Goal: Check status

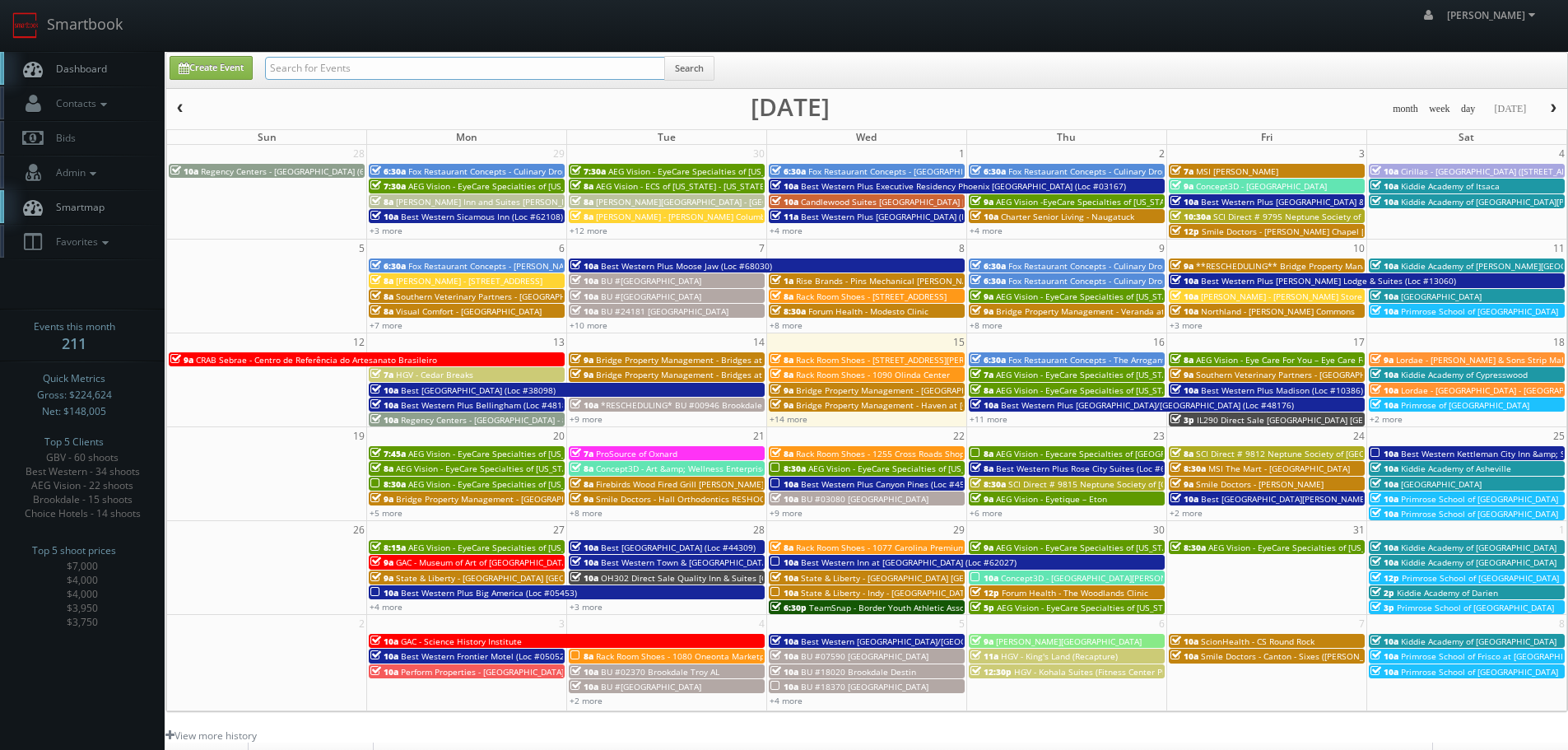
click at [400, 73] on input "text" at bounding box center [465, 68] width 400 height 23
type input "62063"
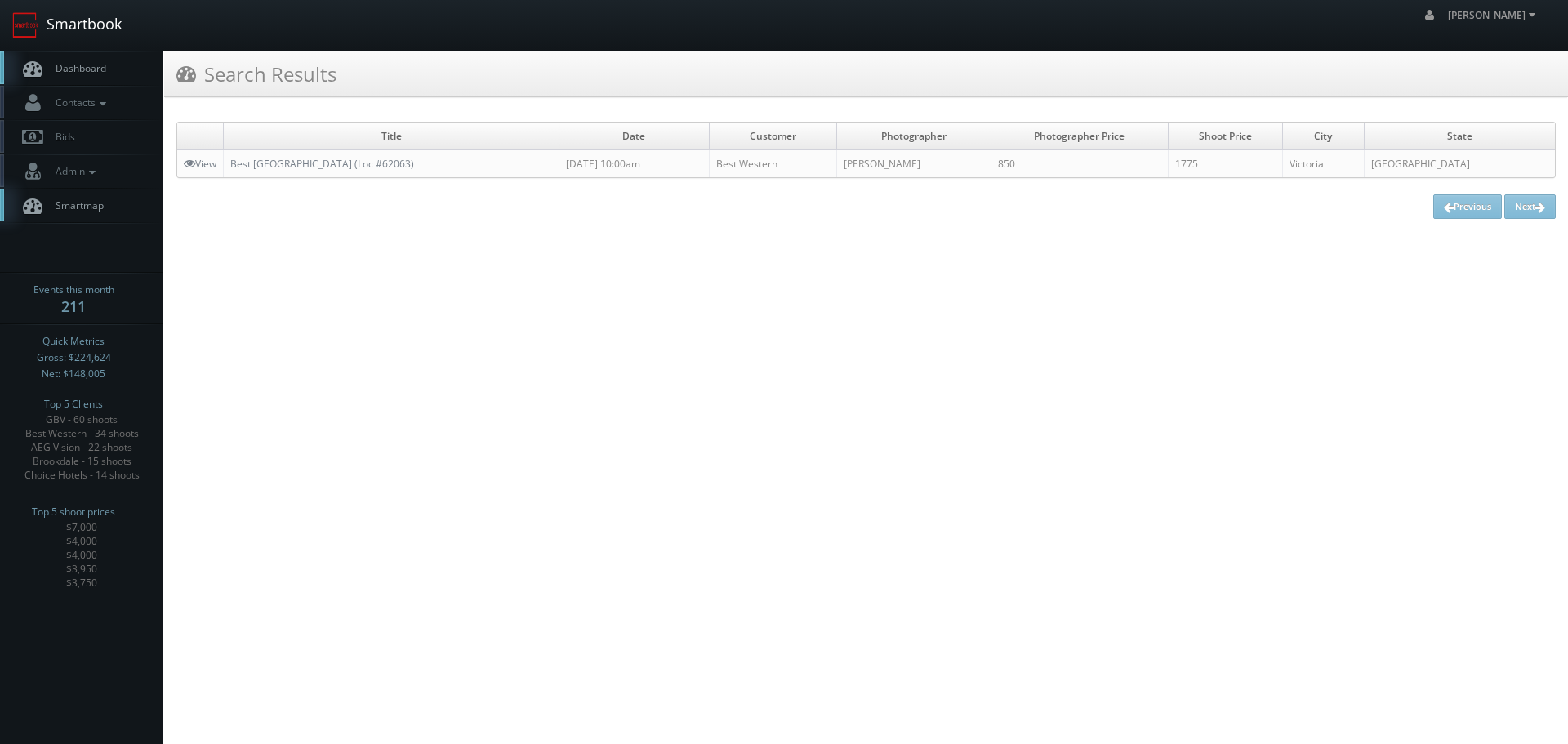
click at [81, 20] on link "Smartbook" at bounding box center [66, 25] width 134 height 50
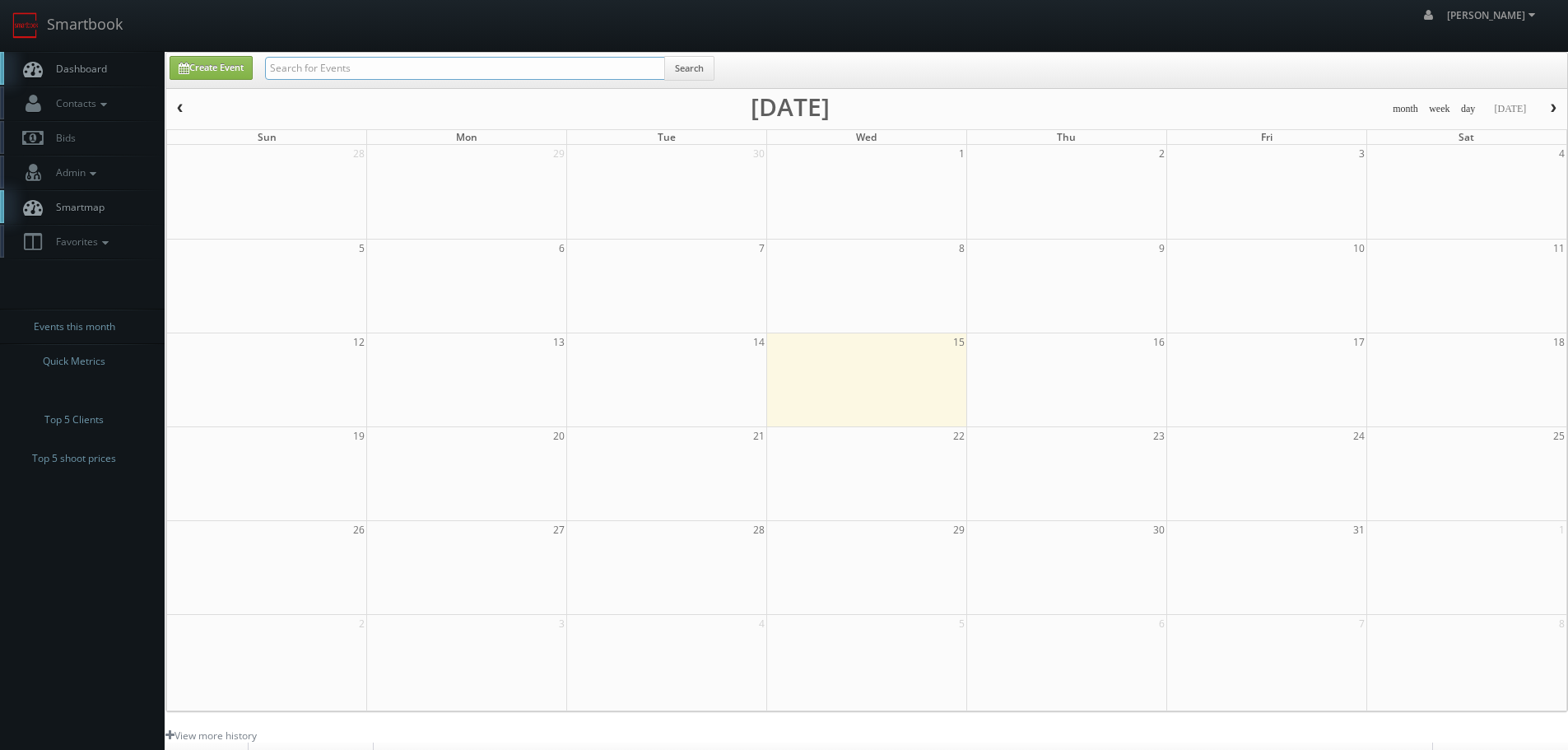
click at [611, 69] on input "text" at bounding box center [465, 68] width 400 height 23
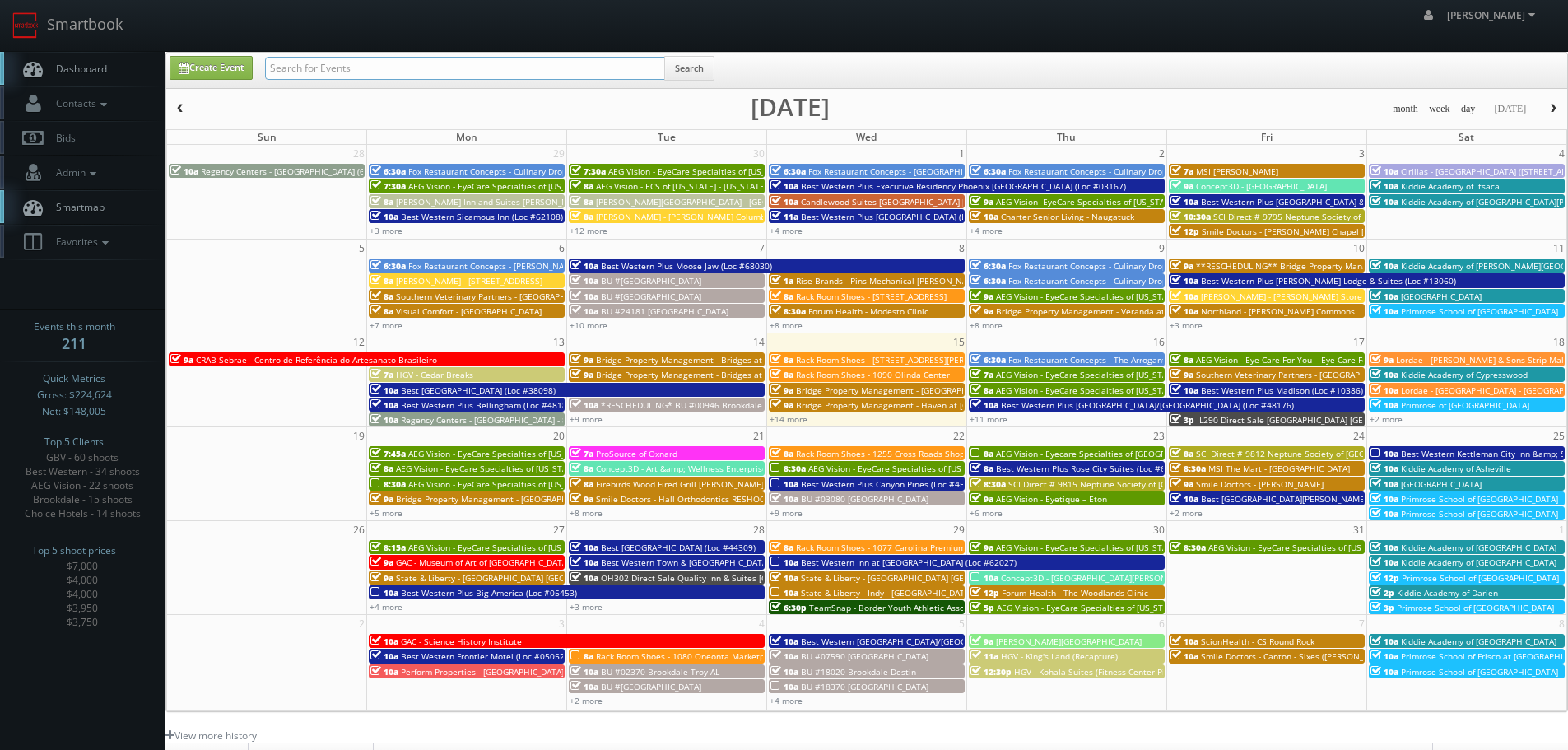
click at [339, 73] on input "text" at bounding box center [465, 68] width 400 height 23
type input "051853"
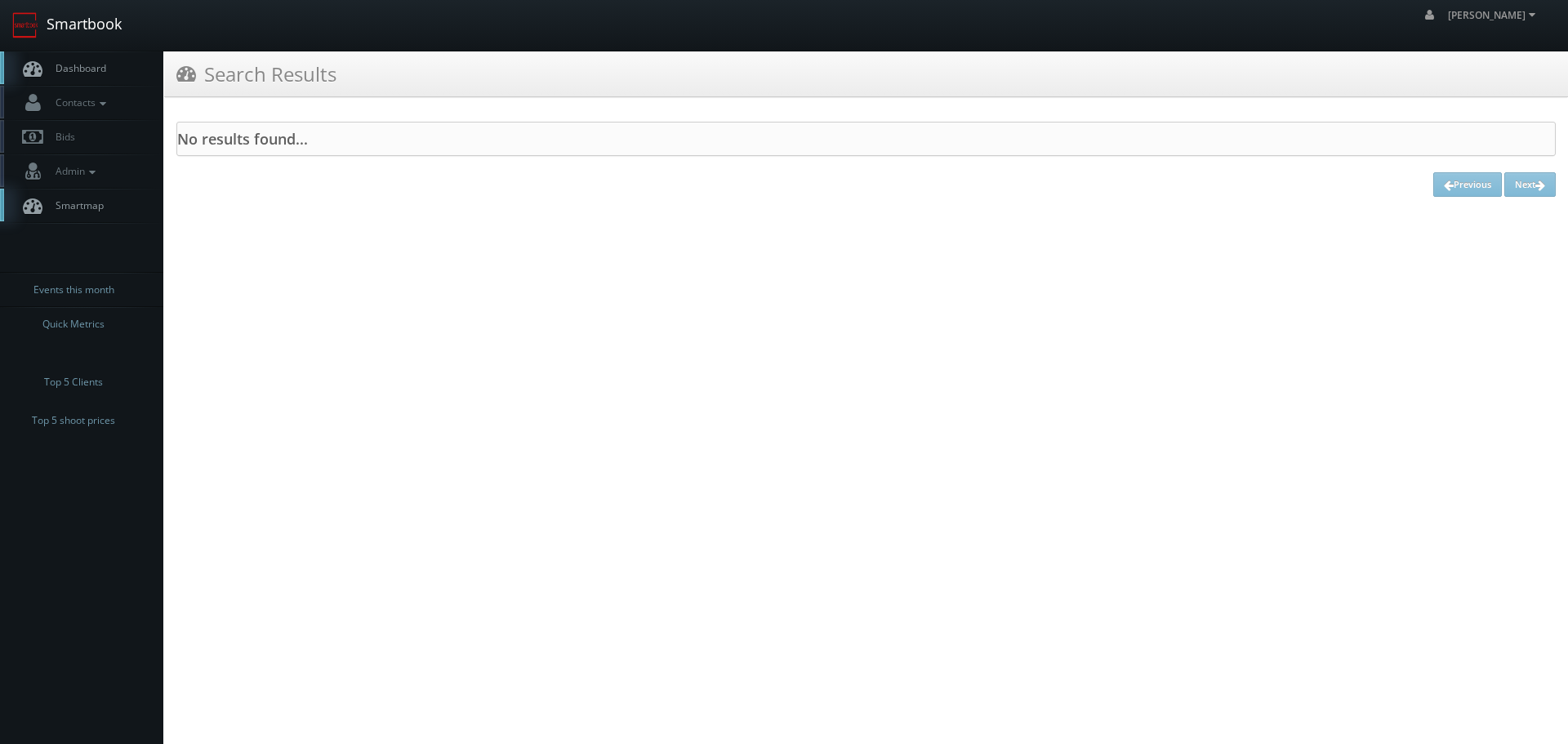
click at [103, 46] on link "Smartbook" at bounding box center [66, 25] width 134 height 50
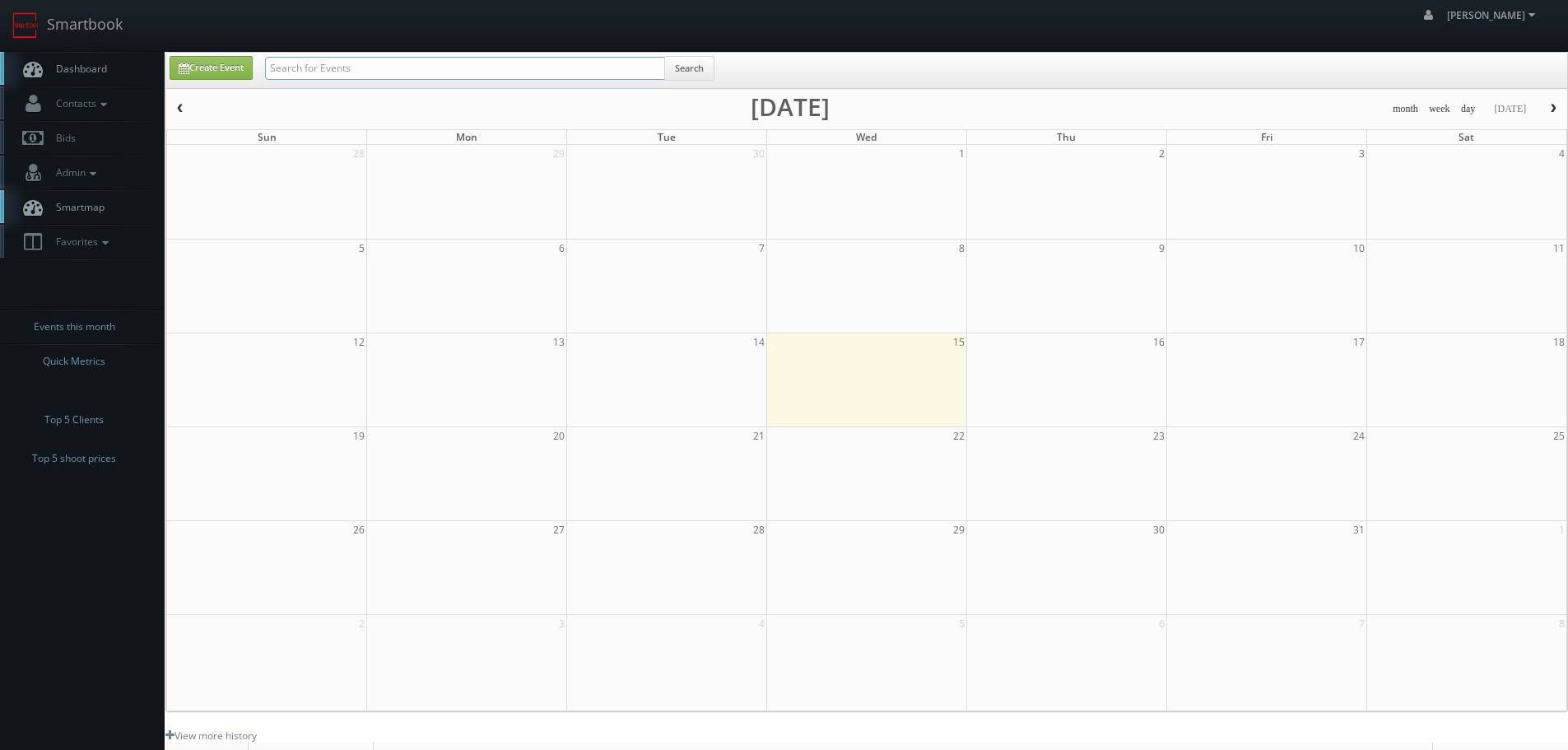
drag, startPoint x: 0, startPoint y: 0, endPoint x: 411, endPoint y: 78, distance: 418.3
click at [411, 78] on input "text" at bounding box center [465, 68] width 400 height 23
type input "05185"
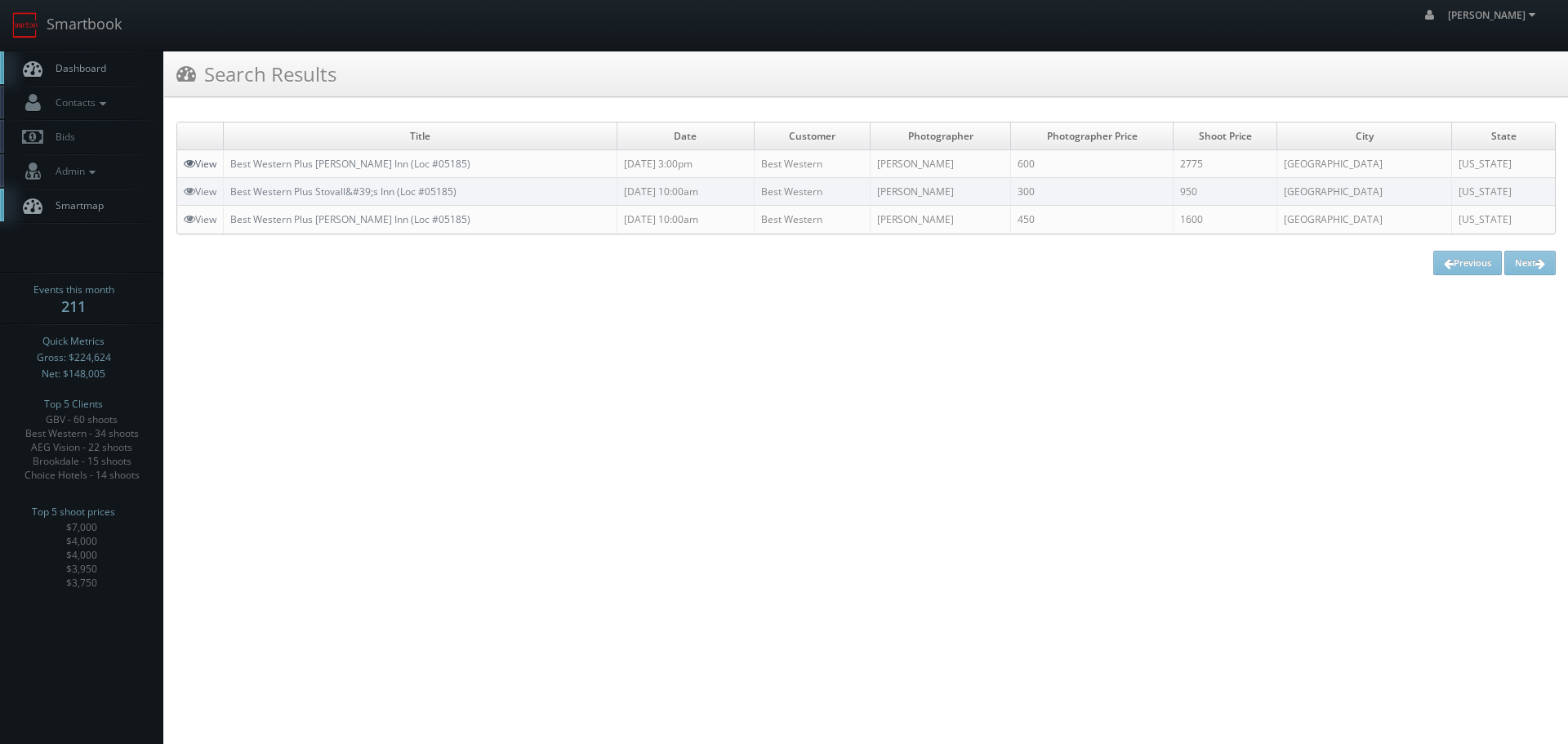
click at [210, 161] on link "View" at bounding box center [200, 164] width 33 height 14
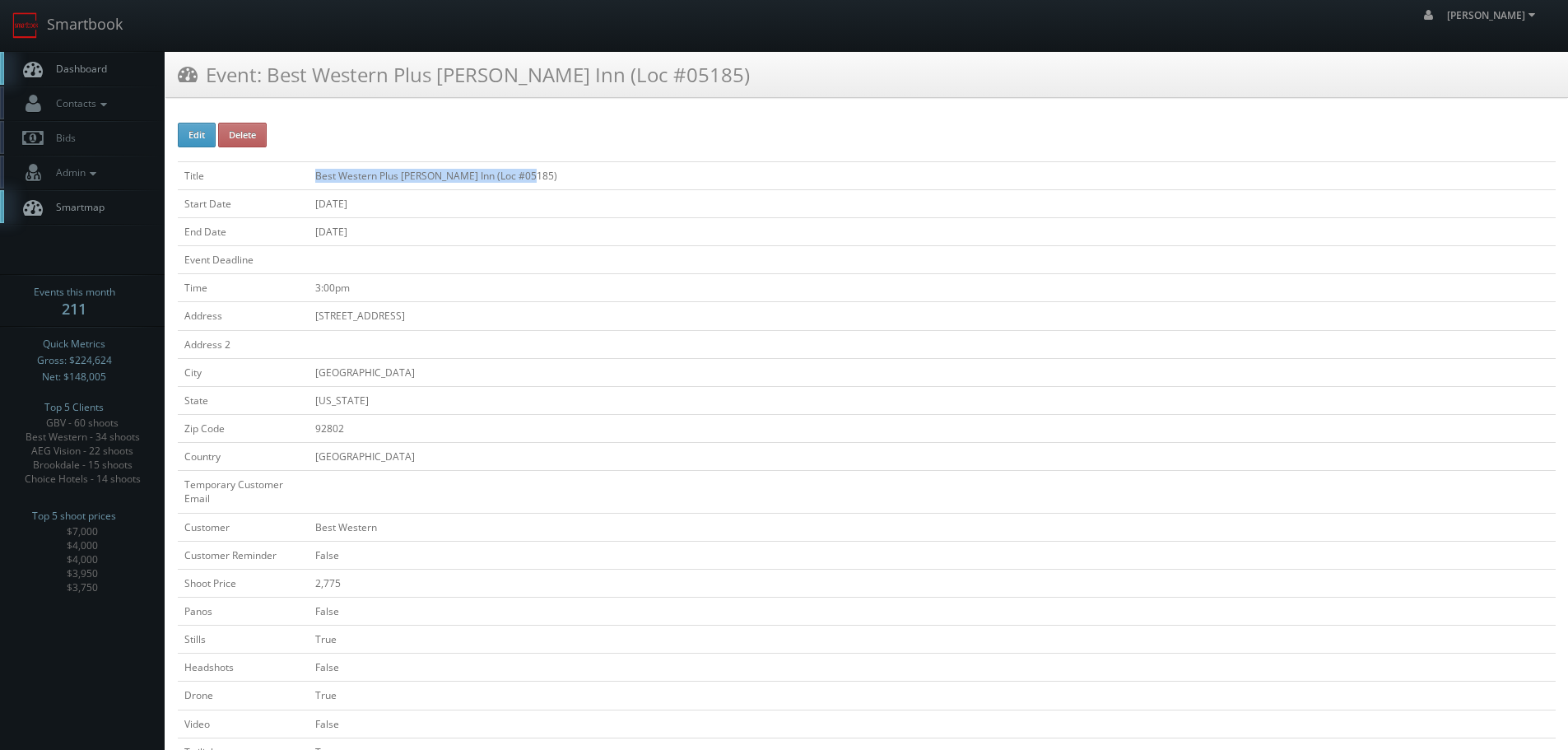
drag, startPoint x: 559, startPoint y: 170, endPoint x: 339, endPoint y: 171, distance: 220.0
click at [315, 176] on td "Best Western Plus [PERSON_NAME] Inn (Loc #05185)" at bounding box center [932, 176] width 1247 height 28
copy td "Best Western Plus Stovall's Inn (Loc #05185)"
click at [94, 33] on link "Smartbook" at bounding box center [67, 25] width 135 height 51
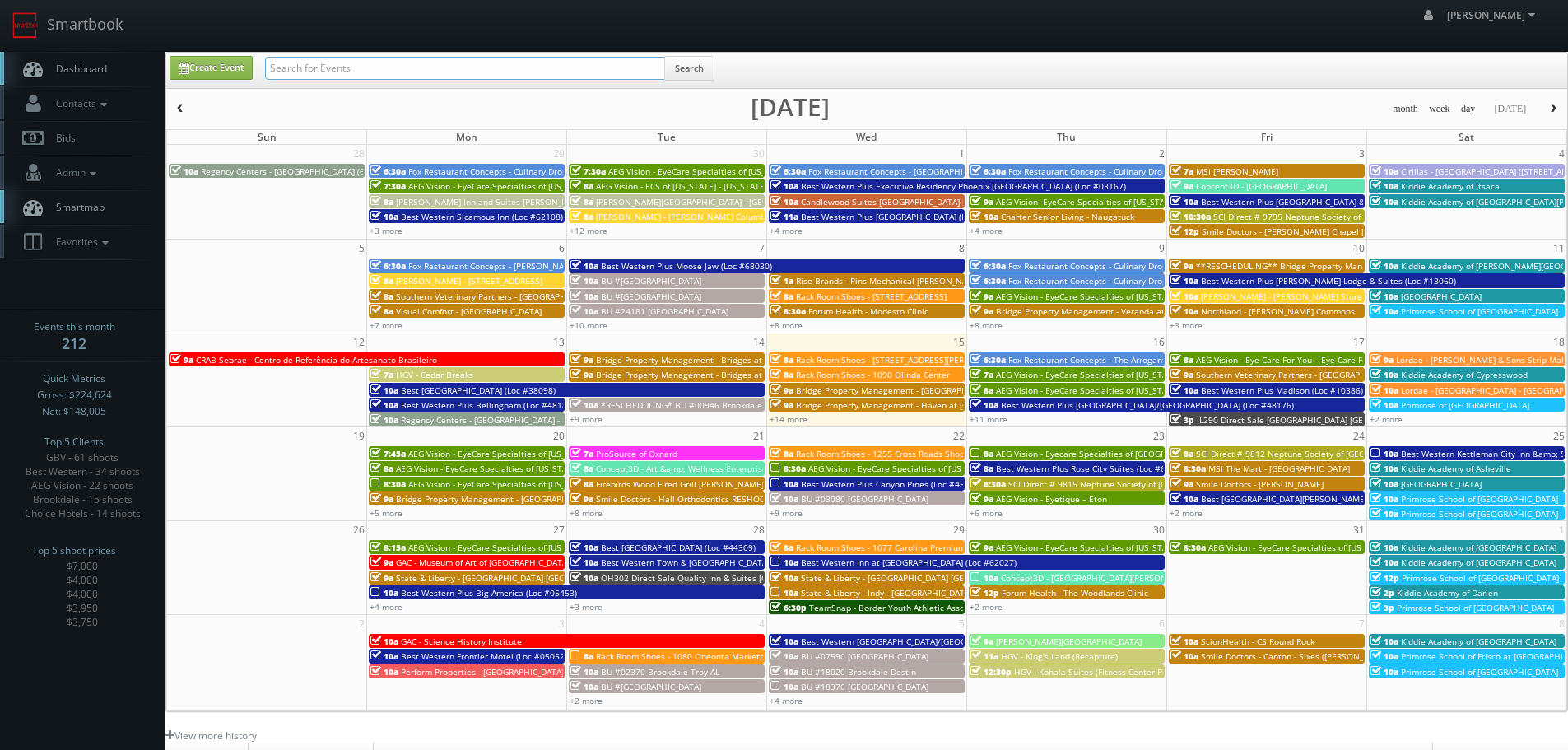
click at [367, 73] on input "text" at bounding box center [465, 68] width 400 height 23
type input "lamb"
